Goal: Task Accomplishment & Management: Complete application form

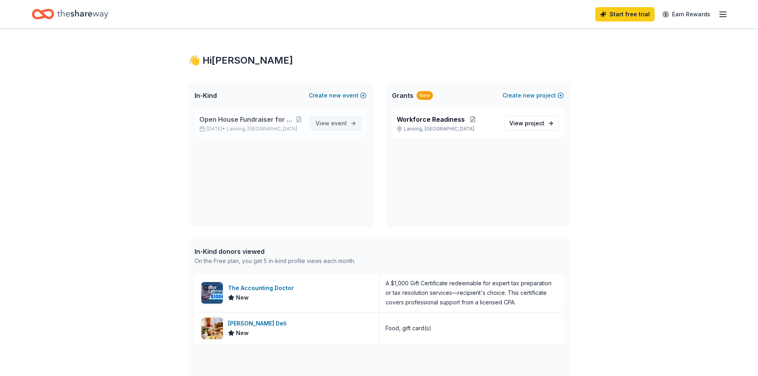
click at [326, 121] on span "View event" at bounding box center [330, 123] width 31 height 10
click at [259, 327] on div "[PERSON_NAME] Deli" at bounding box center [259, 324] width 62 height 10
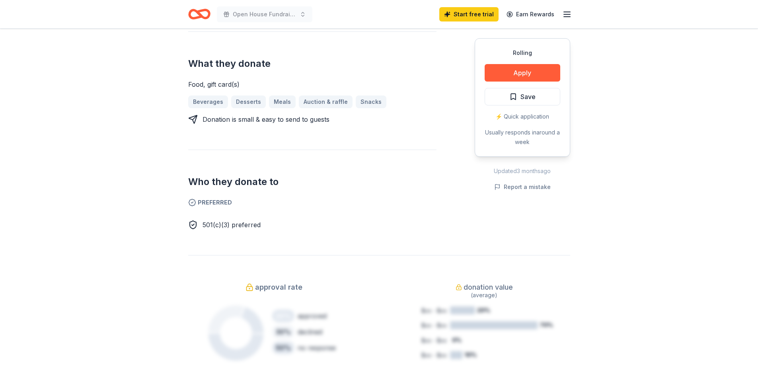
scroll to position [358, 0]
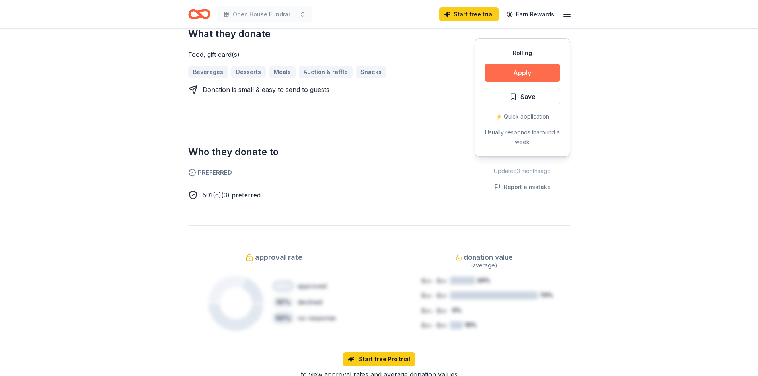
click at [522, 72] on button "Apply" at bounding box center [522, 72] width 76 height 17
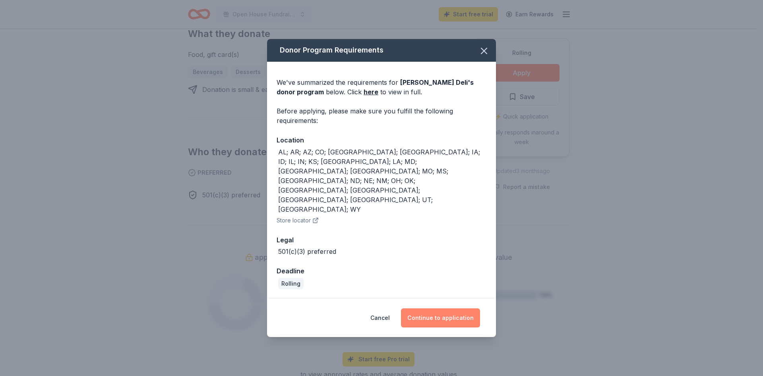
click at [425, 308] on button "Continue to application" at bounding box center [440, 317] width 79 height 19
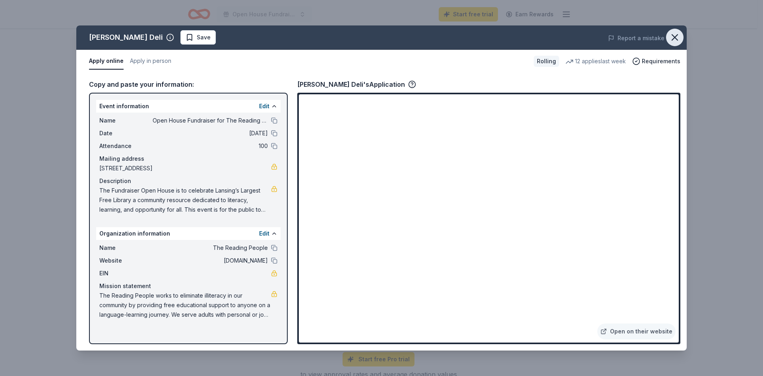
click at [674, 36] on icon "button" at bounding box center [675, 38] width 6 height 6
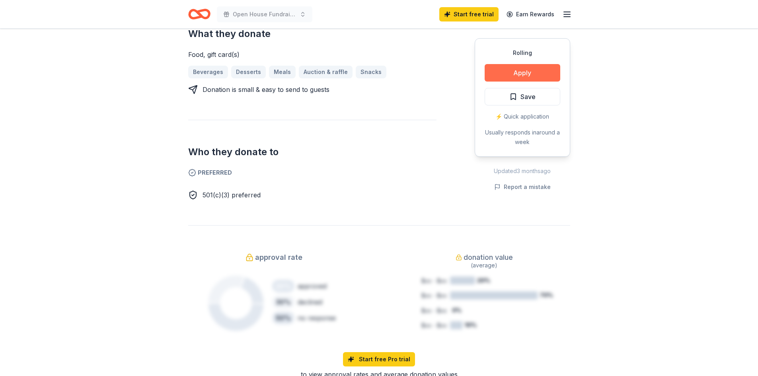
click at [517, 68] on button "Apply" at bounding box center [522, 72] width 76 height 17
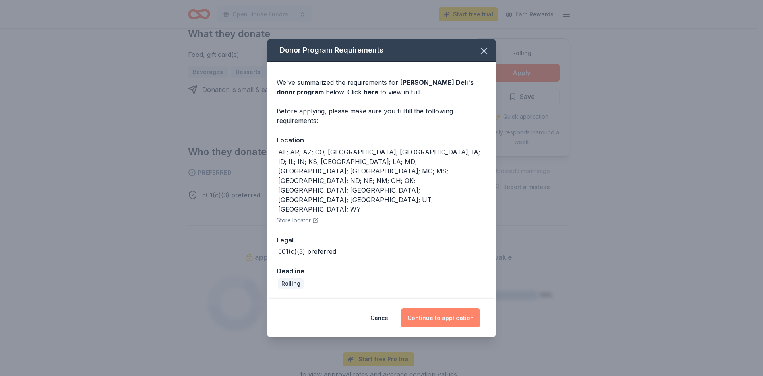
click at [429, 308] on button "Continue to application" at bounding box center [440, 317] width 79 height 19
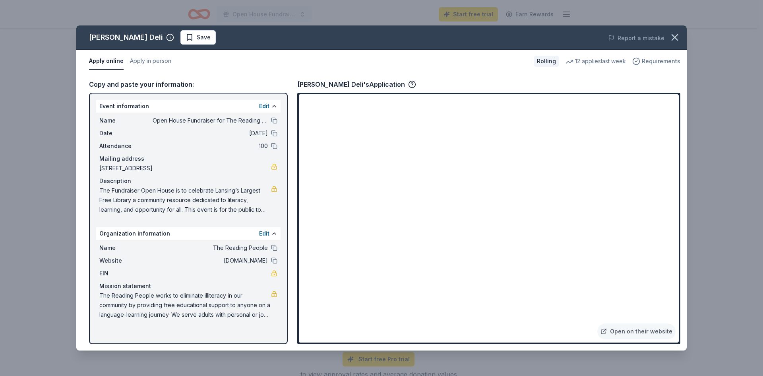
click at [651, 58] on span "Requirements" at bounding box center [661, 61] width 39 height 10
click at [146, 58] on button "Apply in person" at bounding box center [150, 61] width 41 height 17
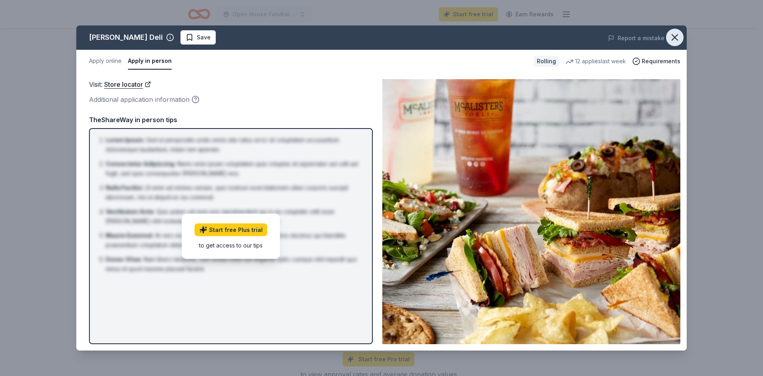
click at [679, 35] on icon "button" at bounding box center [675, 37] width 11 height 11
